Goal: Task Accomplishment & Management: Manage account settings

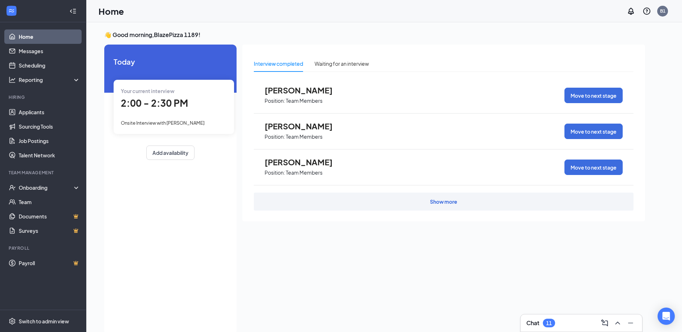
click at [445, 199] on div "Show more" at bounding box center [443, 201] width 27 height 7
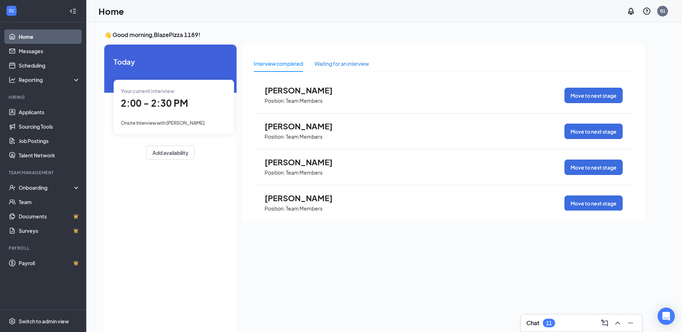
click at [345, 61] on div "Waiting for an interview" at bounding box center [342, 64] width 54 height 8
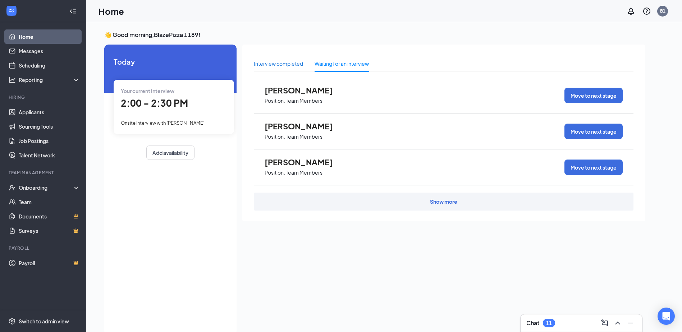
click at [293, 61] on div "Interview completed" at bounding box center [278, 64] width 49 height 8
click at [38, 109] on link "Applicants" at bounding box center [49, 112] width 61 height 14
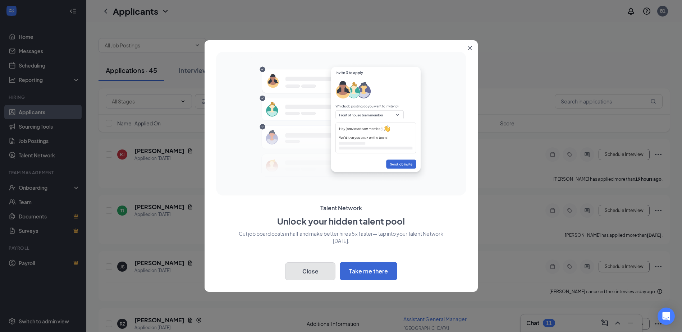
click at [315, 273] on button "Close" at bounding box center [310, 272] width 50 height 18
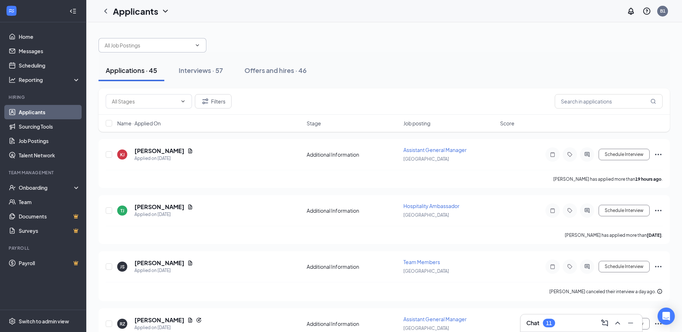
click at [131, 47] on input "text" at bounding box center [148, 45] width 87 height 8
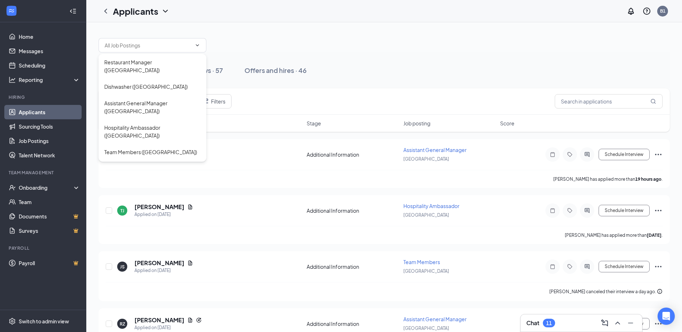
click at [278, 45] on div at bounding box center [384, 42] width 571 height 22
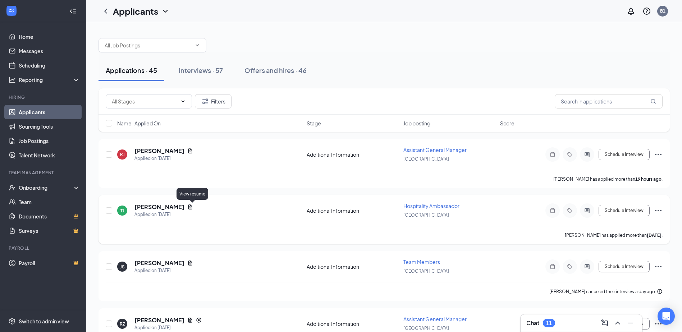
click at [191, 208] on icon "Document" at bounding box center [190, 207] width 4 height 5
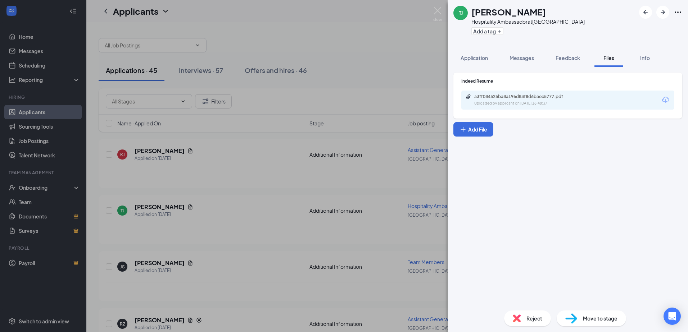
click at [494, 97] on div "a3ff084525ba8a196d83f8d6baec5777.pdf" at bounding box center [524, 97] width 101 height 6
